Goal: Register for event/course

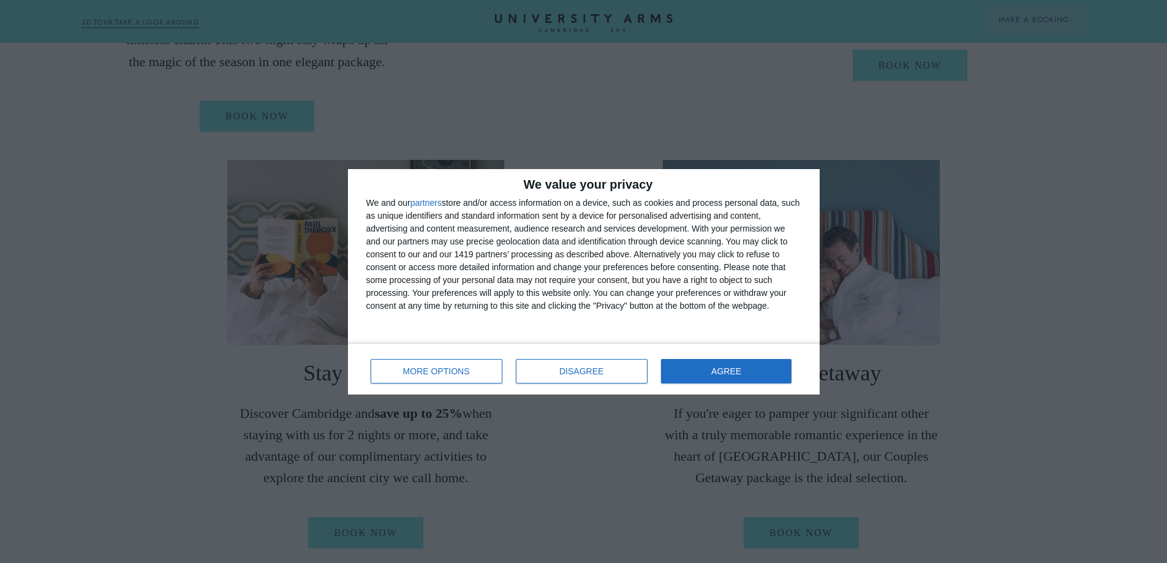
scroll to position [796, 0]
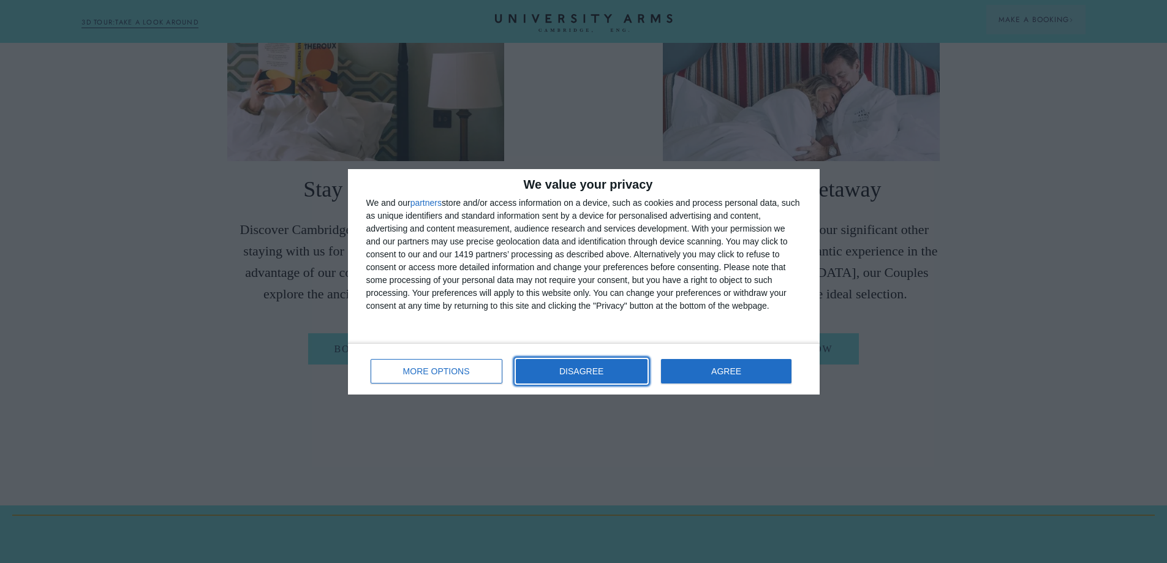
click at [593, 372] on span "DISAGREE" at bounding box center [581, 371] width 44 height 9
click at [593, 372] on div "Special Offers & Promotions Save on your stay and add a little more luxury to y…" at bounding box center [583, 539] width 1167 height 2671
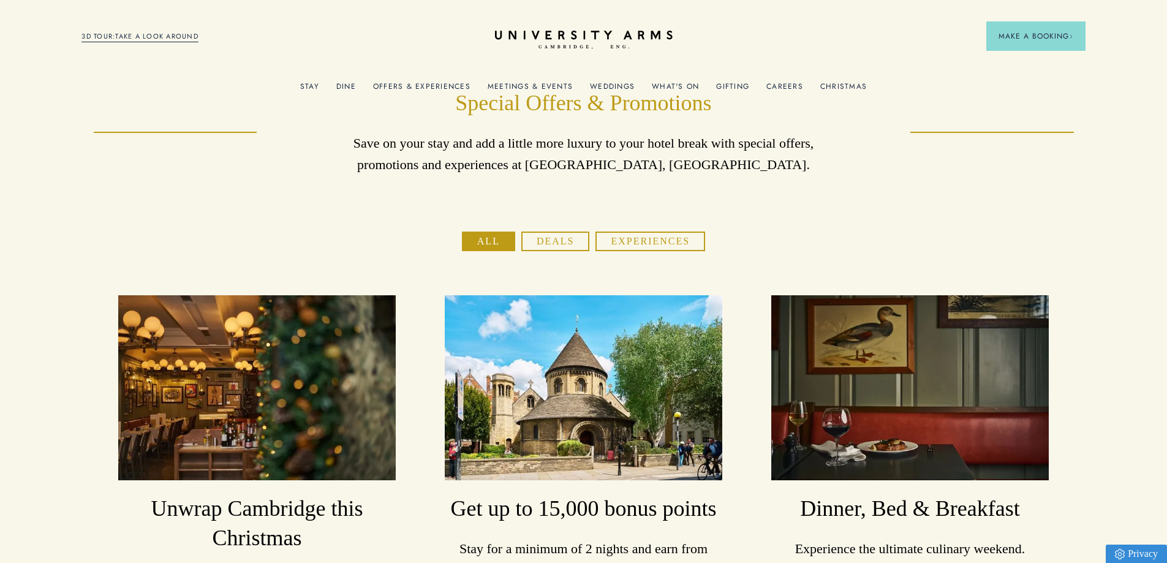
scroll to position [0, 0]
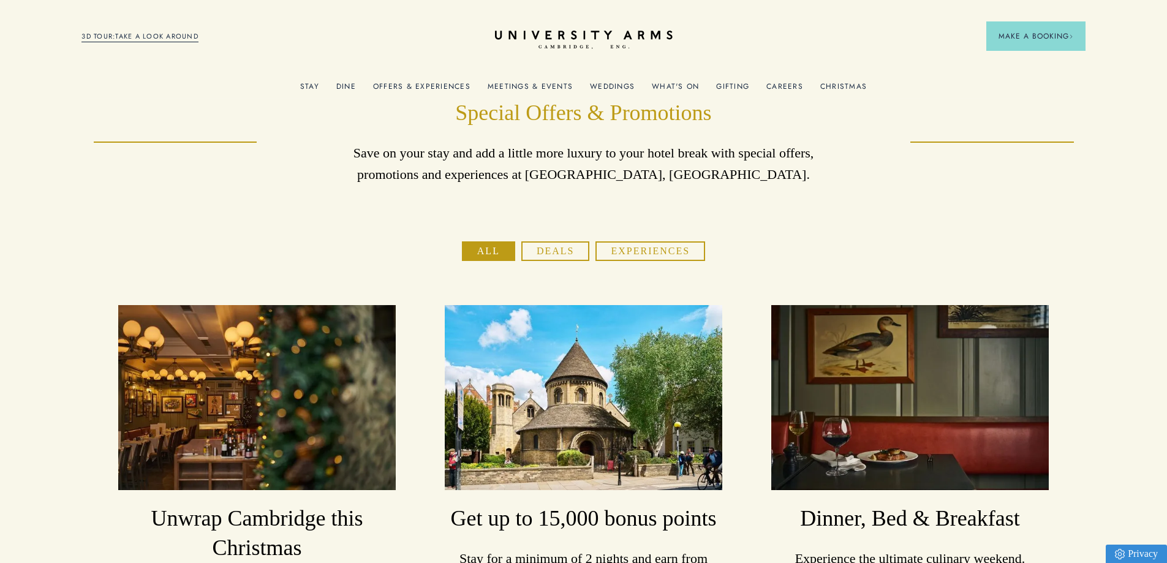
click at [560, 248] on button "Deals" at bounding box center [555, 251] width 69 height 20
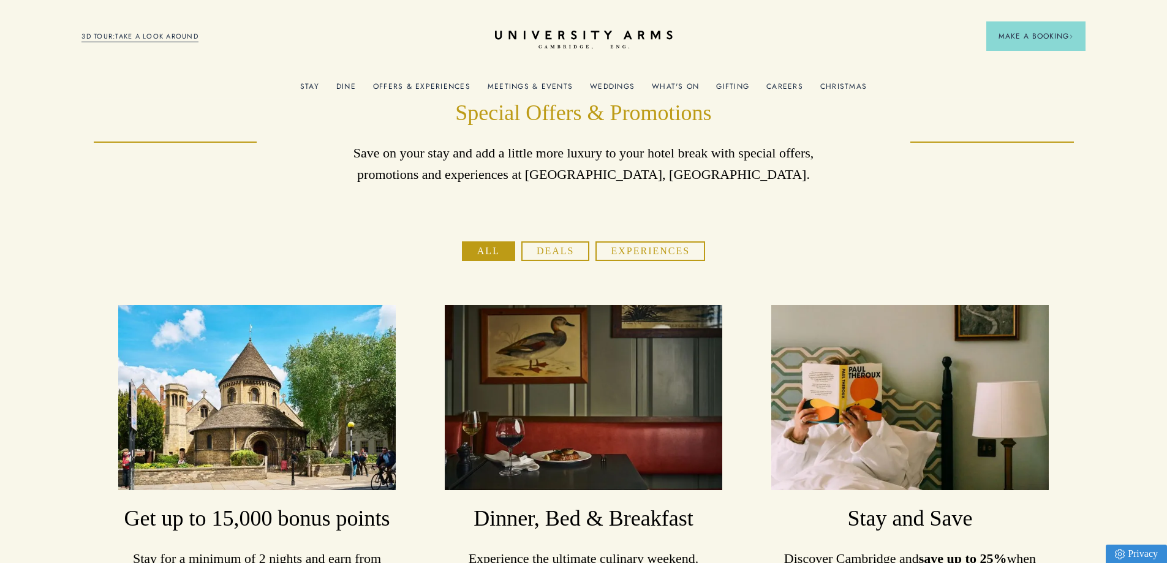
click at [682, 86] on link "What's On" at bounding box center [675, 90] width 47 height 16
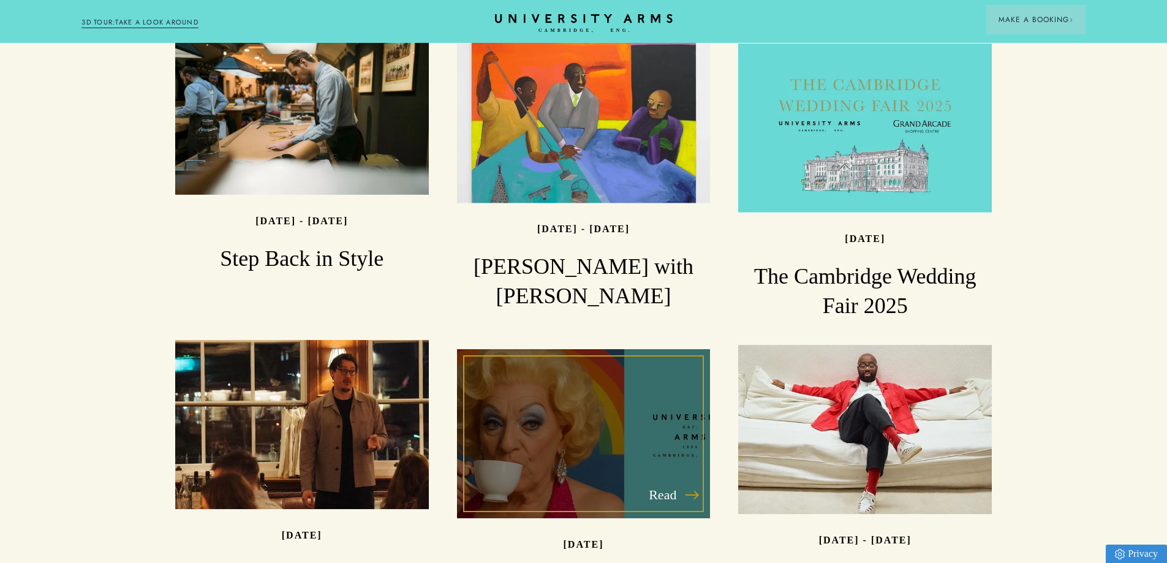
scroll to position [1409, 0]
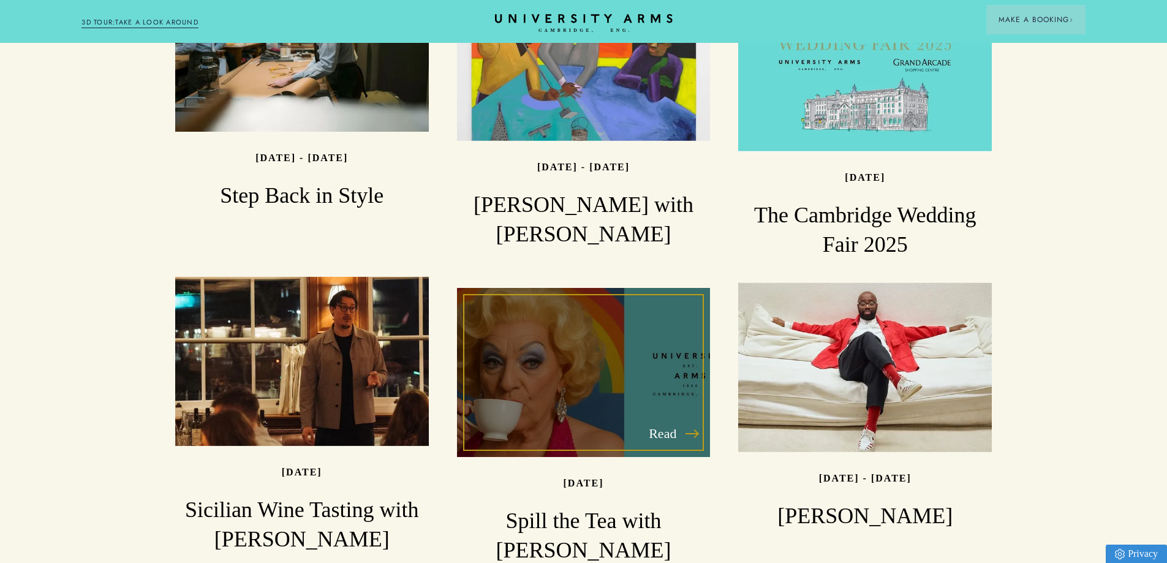
click at [664, 373] on div "Read" at bounding box center [584, 372] width 254 height 169
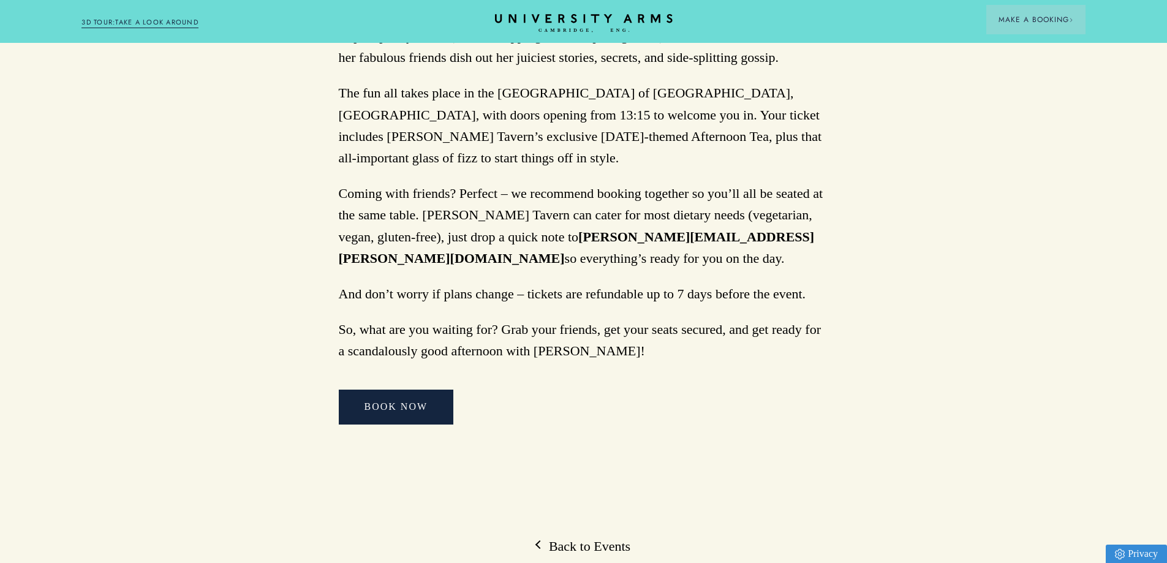
scroll to position [1041, 0]
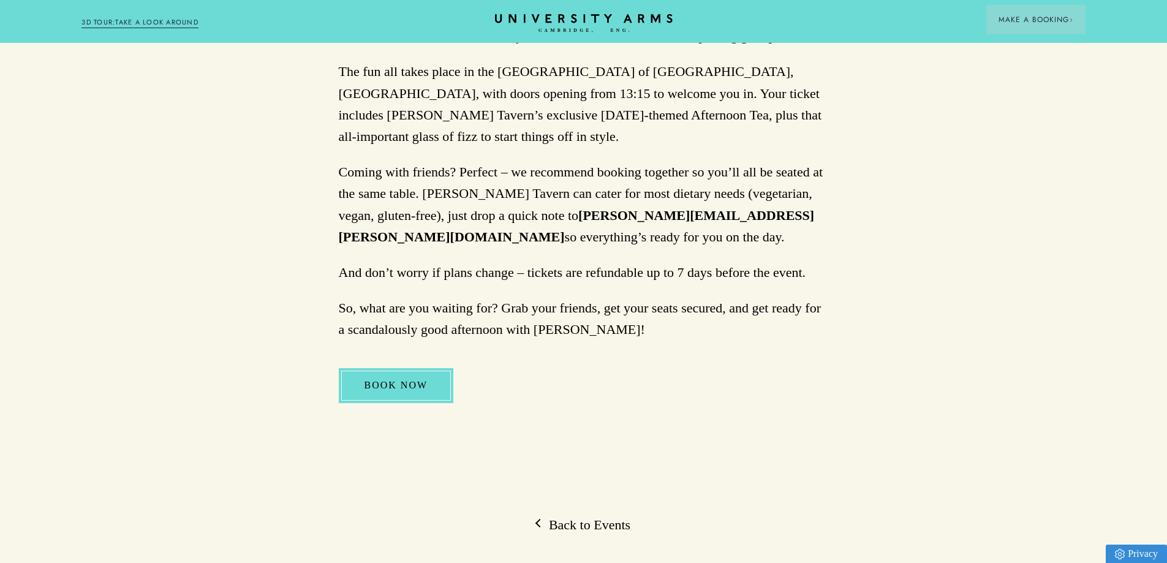
click at [393, 368] on link "BOOK NOW" at bounding box center [396, 385] width 115 height 34
